Goal: Transaction & Acquisition: Purchase product/service

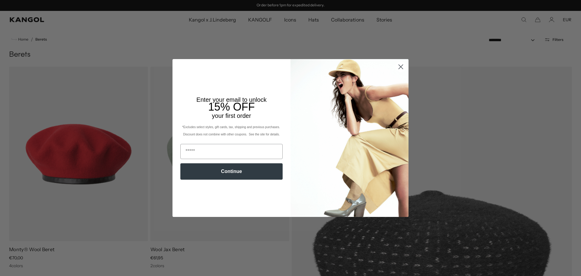
click at [399, 66] on icon "Close dialog" at bounding box center [401, 67] width 4 height 4
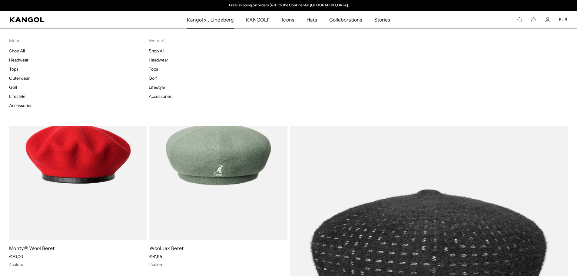
click at [15, 59] on link "Headwear" at bounding box center [18, 59] width 19 height 5
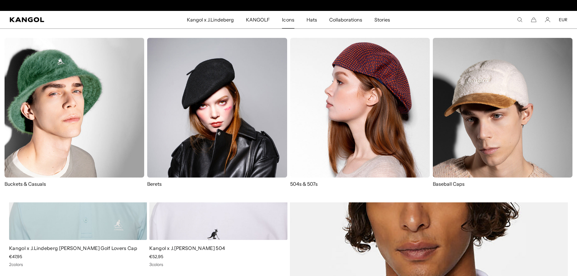
click at [284, 19] on span "Icons" at bounding box center [288, 20] width 12 height 18
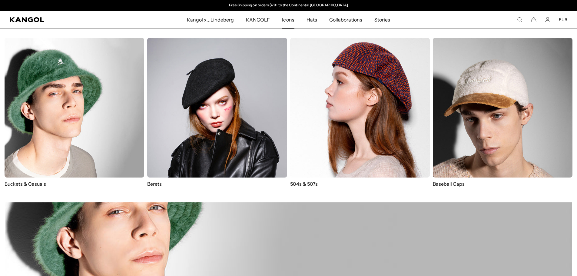
click at [383, 110] on img at bounding box center [360, 108] width 140 height 140
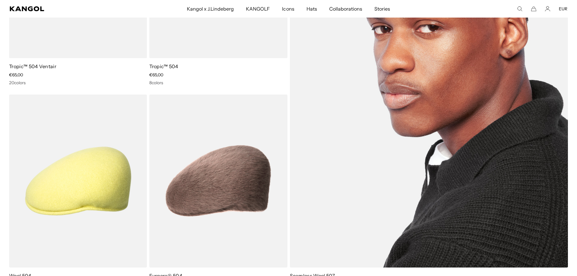
click at [420, 138] on img at bounding box center [429, 76] width 278 height 382
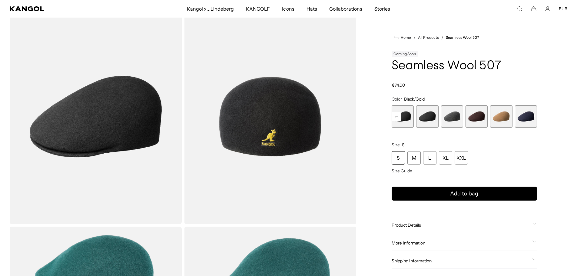
scroll to position [30, 0]
click at [508, 117] on span "8 of 9" at bounding box center [501, 116] width 22 height 22
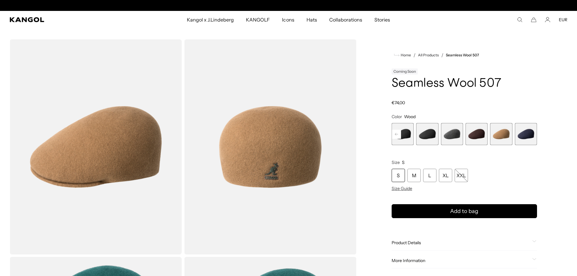
scroll to position [0, 125]
click at [504, 140] on span "8 of 9" at bounding box center [501, 134] width 22 height 22
click at [476, 140] on span "7 of 9" at bounding box center [476, 134] width 22 height 22
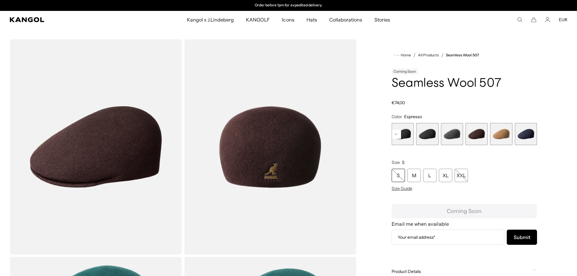
click at [460, 138] on span "6 of 9" at bounding box center [451, 134] width 22 height 22
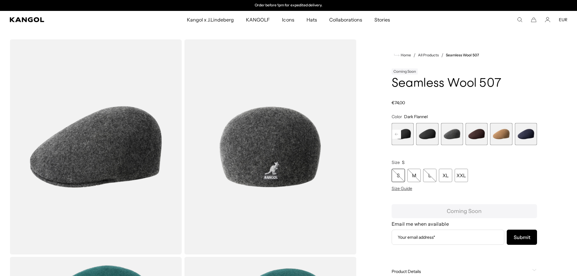
click at [443, 139] on span "6 of 9" at bounding box center [451, 134] width 22 height 22
click at [468, 135] on span "7 of 9" at bounding box center [476, 134] width 22 height 22
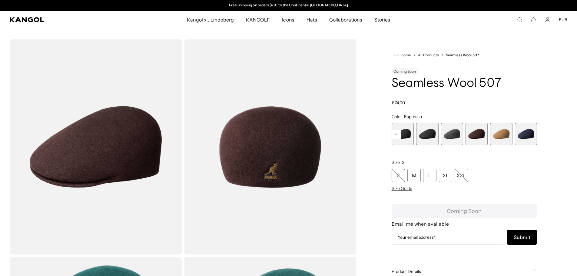
click at [513, 135] on div "Coral Flame Variant sold out or unavailable Rustic Caramel Variant sold out or …" at bounding box center [463, 134] width 145 height 22
click at [526, 135] on span "9 of 9" at bounding box center [526, 134] width 22 height 22
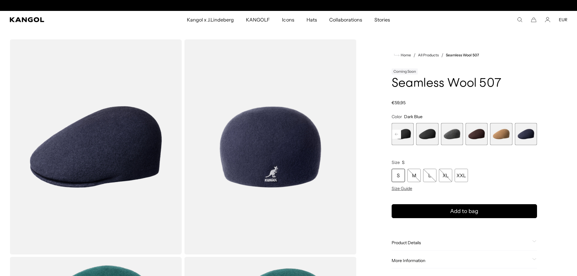
click at [513, 134] on div "Coral Flame Variant sold out or unavailable Rustic Caramel Variant sold out or …" at bounding box center [463, 134] width 145 height 22
drag, startPoint x: 503, startPoint y: 135, endPoint x: 469, endPoint y: 137, distance: 34.0
click at [502, 135] on span "8 of 9" at bounding box center [501, 134] width 22 height 22
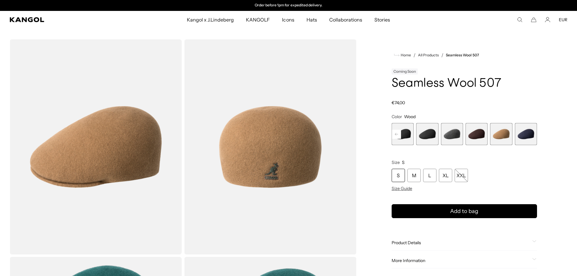
click at [406, 137] on span "4 of 9" at bounding box center [402, 134] width 22 height 22
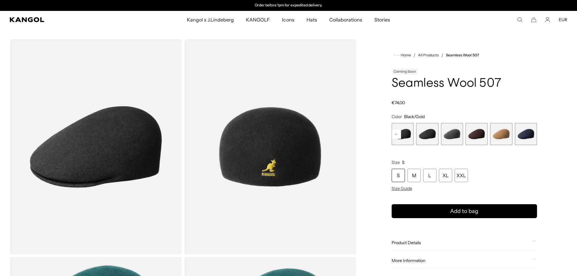
click at [392, 133] on rect at bounding box center [396, 134] width 9 height 9
click at [406, 134] on span "3 of 9" at bounding box center [402, 134] width 22 height 22
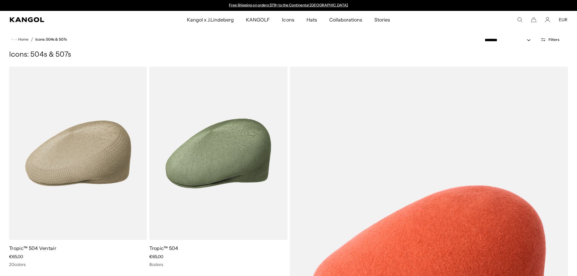
scroll to position [160, 0]
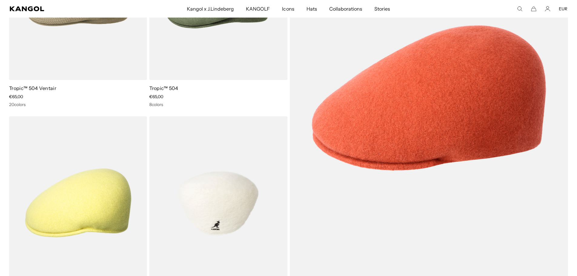
click at [248, 171] on img at bounding box center [218, 202] width 138 height 173
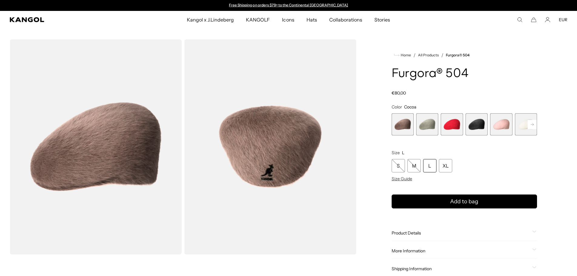
click at [431, 127] on span "2 of 7" at bounding box center [427, 124] width 22 height 22
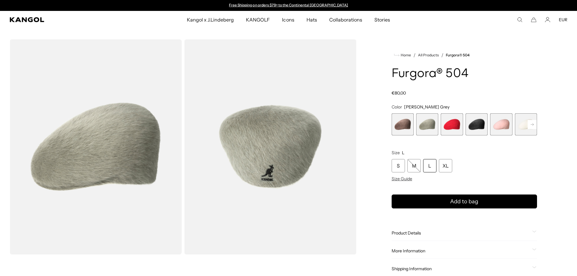
click at [450, 129] on span "3 of 7" at bounding box center [451, 124] width 22 height 22
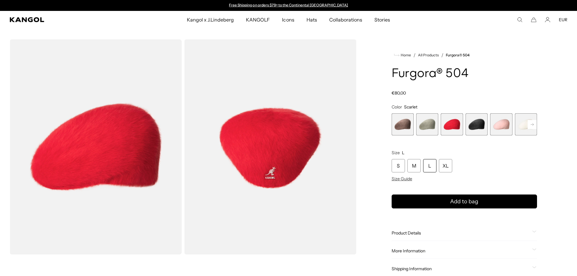
click at [467, 126] on span "4 of 7" at bounding box center [476, 124] width 22 height 22
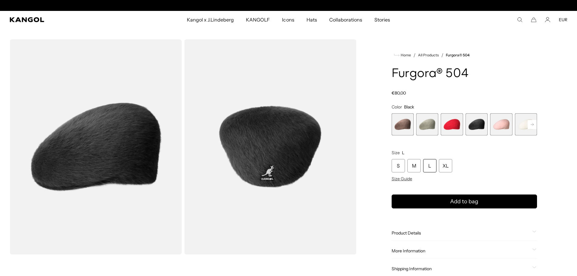
scroll to position [0, 125]
click at [495, 128] on span "5 of 7" at bounding box center [501, 124] width 22 height 22
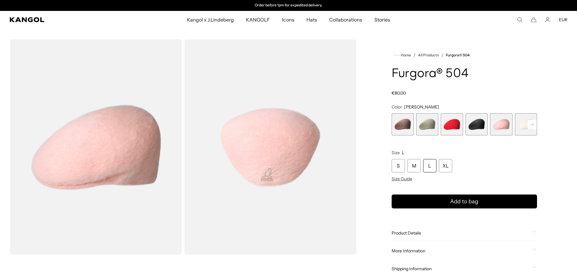
click at [505, 130] on span "5 of 7" at bounding box center [501, 124] width 22 height 22
click at [526, 130] on span "6 of 7" at bounding box center [526, 124] width 22 height 22
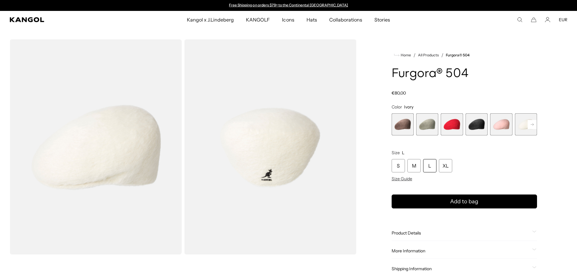
click at [534, 127] on rect at bounding box center [531, 124] width 9 height 9
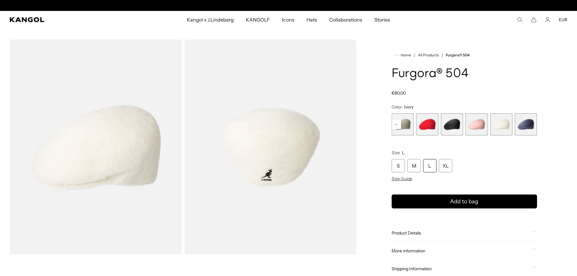
scroll to position [0, 125]
click at [395, 125] on rect at bounding box center [396, 124] width 9 height 9
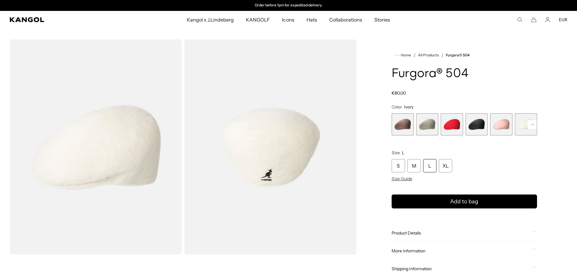
click at [409, 129] on span "1 of 7" at bounding box center [402, 124] width 22 height 22
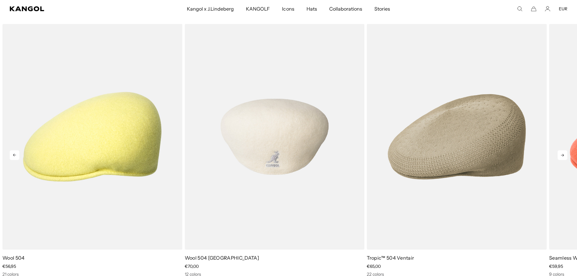
scroll to position [515, 0]
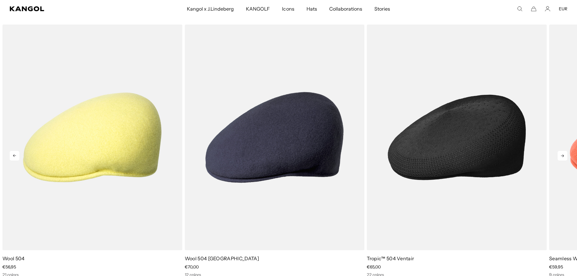
click at [481, 133] on img "3 of 5" at bounding box center [457, 137] width 180 height 225
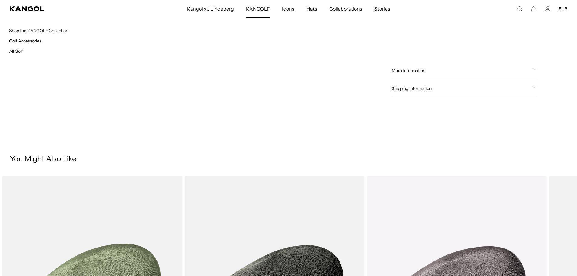
scroll to position [0, 125]
